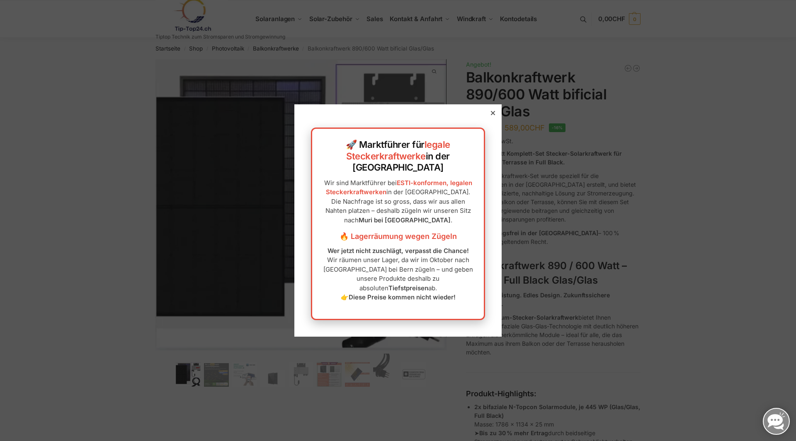
click at [491, 115] on icon at bounding box center [493, 113] width 4 height 4
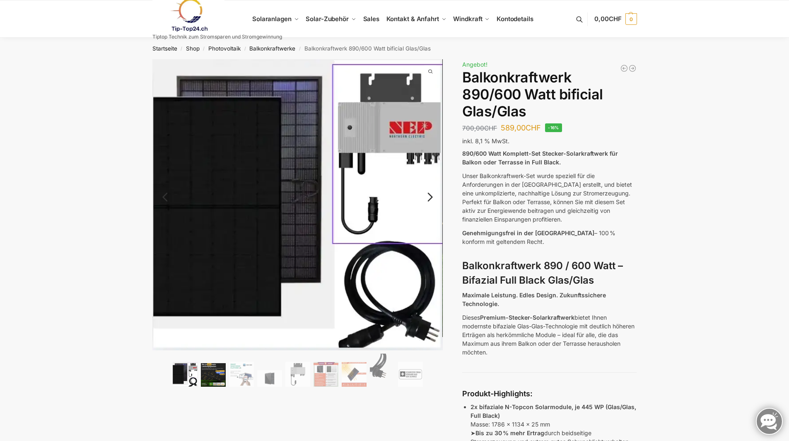
click at [214, 373] on img at bounding box center [213, 375] width 25 height 24
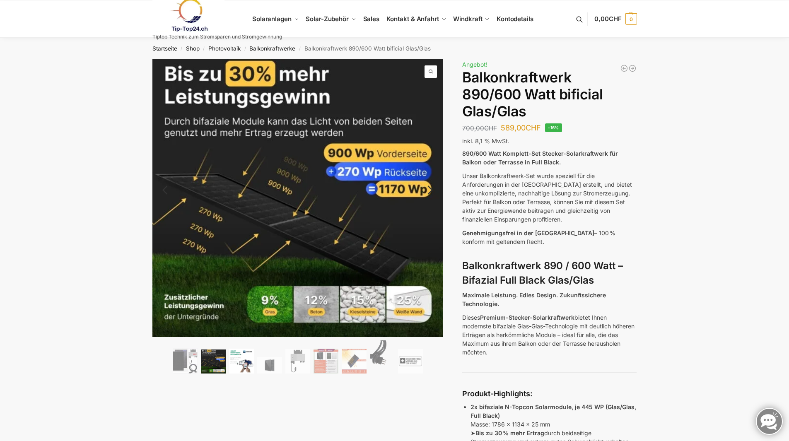
click at [247, 363] on img at bounding box center [241, 361] width 25 height 25
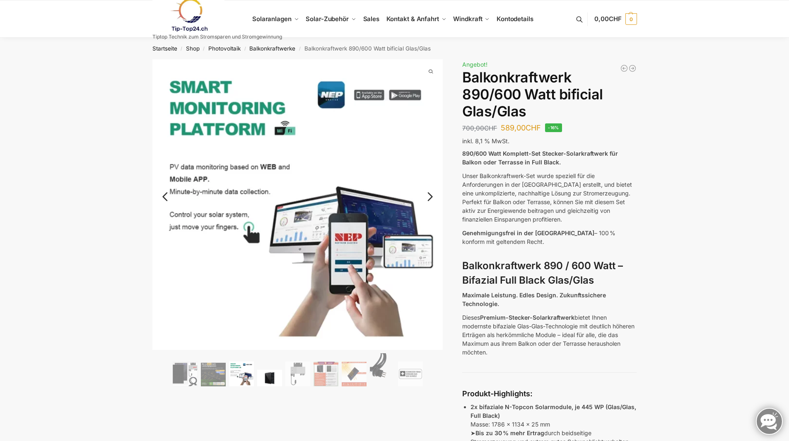
click at [271, 375] on img at bounding box center [269, 378] width 25 height 17
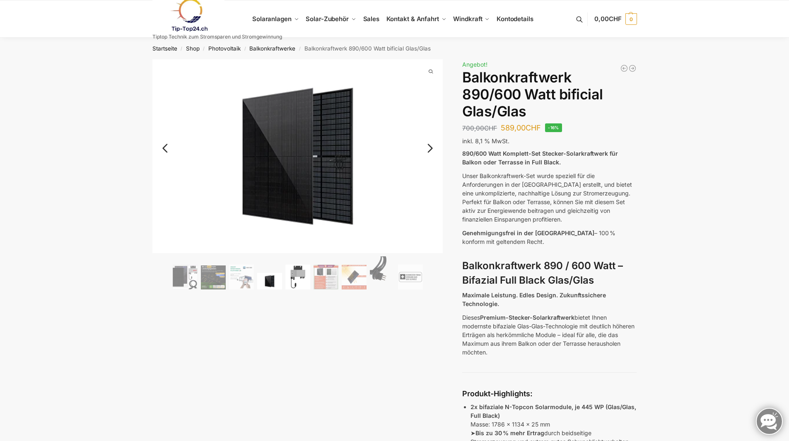
click at [300, 278] on img at bounding box center [298, 277] width 25 height 25
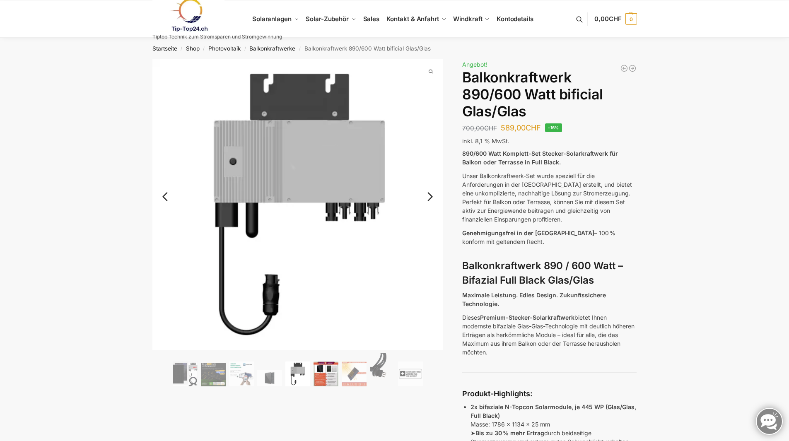
click at [319, 366] on img at bounding box center [326, 374] width 25 height 25
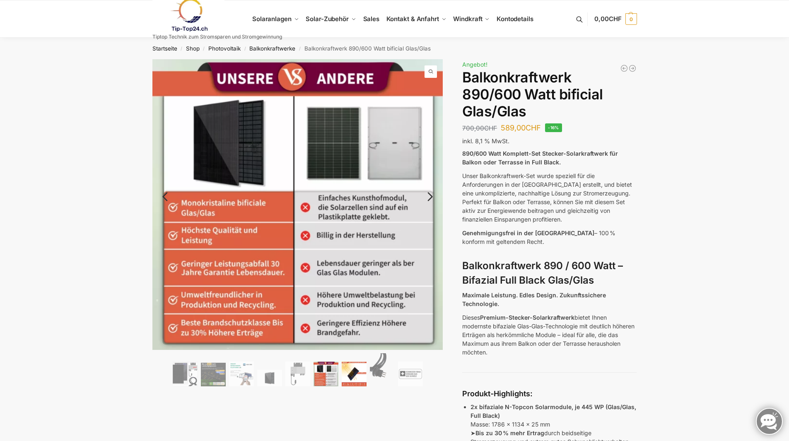
click at [353, 363] on img at bounding box center [354, 374] width 25 height 25
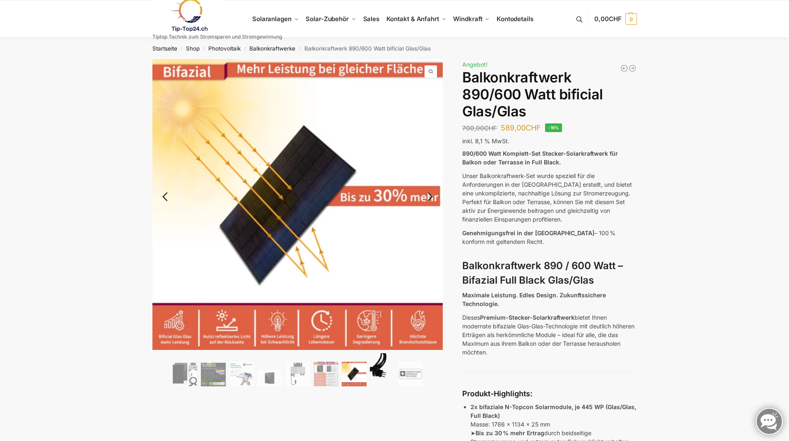
click at [370, 369] on img at bounding box center [382, 369] width 25 height 33
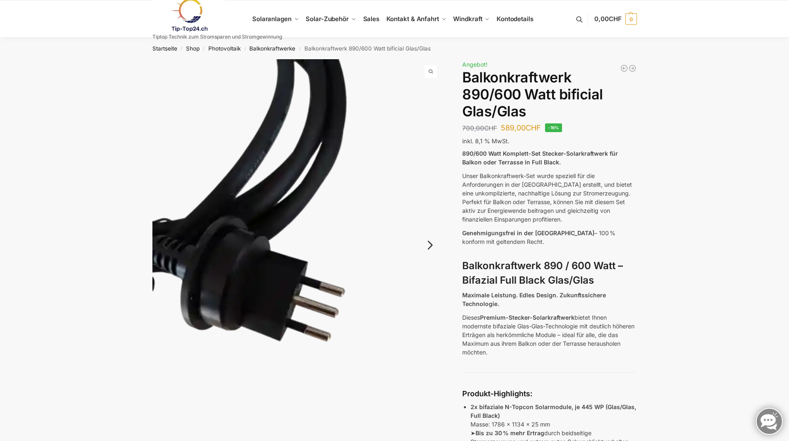
click at [431, 245] on link "Next" at bounding box center [429, 249] width 28 height 8
